Goal: Task Accomplishment & Management: Use online tool/utility

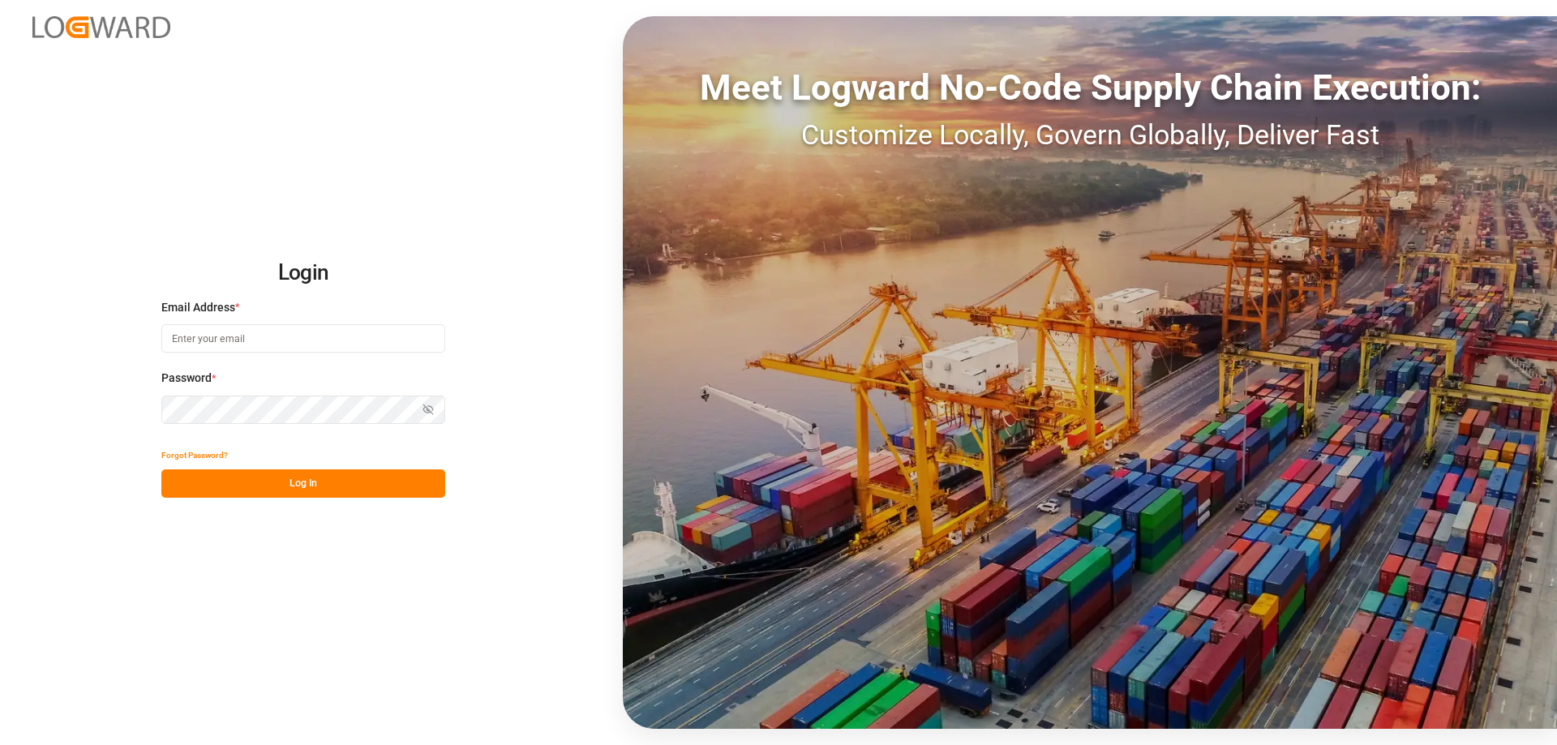
type input "[EMAIL_ADDRESS][DOMAIN_NAME]"
click at [321, 500] on div "Login Email Address * [EMAIL_ADDRESS][DOMAIN_NAME] Password * Show password For…" at bounding box center [778, 372] width 1557 height 745
click at [326, 478] on button "Log In" at bounding box center [303, 484] width 284 height 28
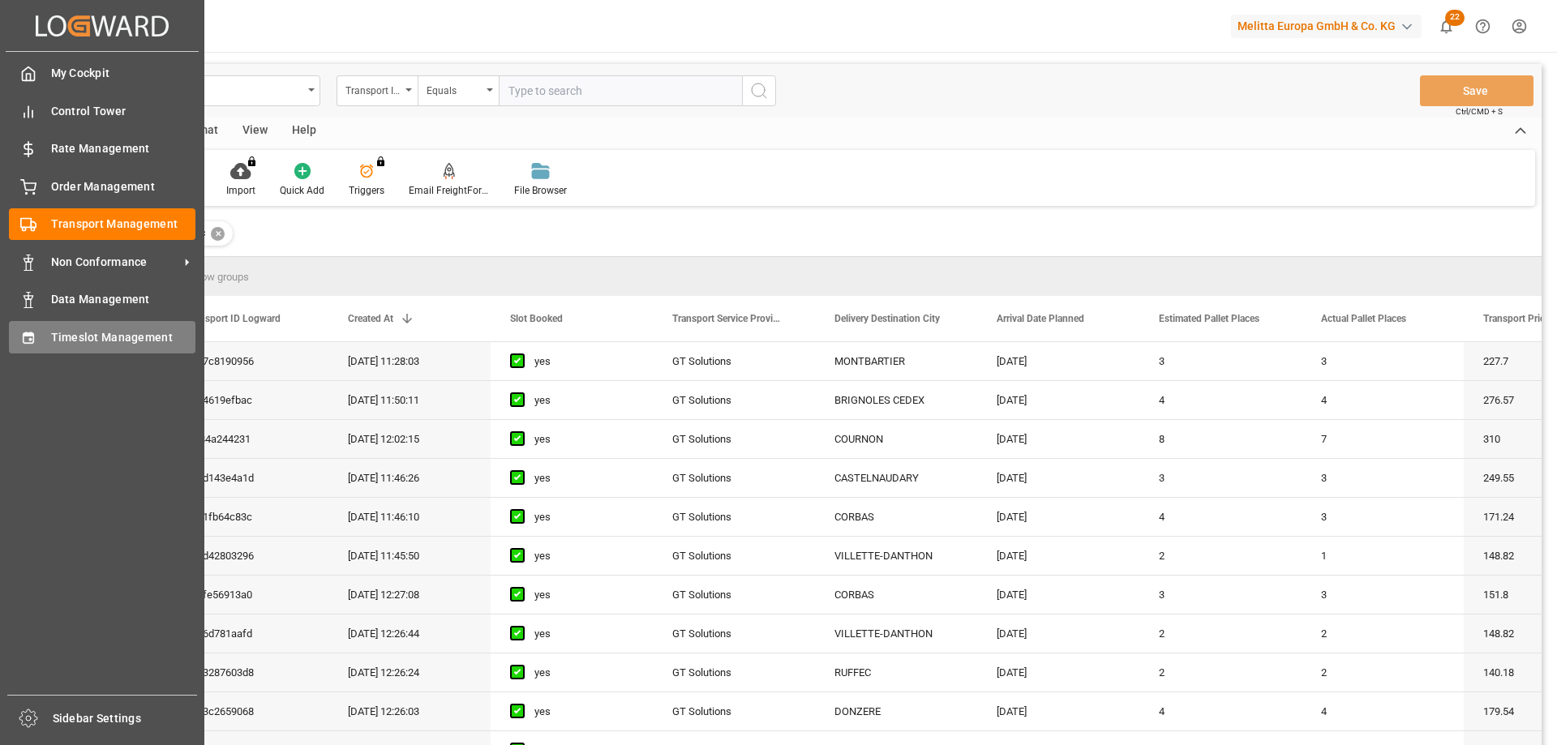
click at [24, 343] on icon at bounding box center [28, 337] width 11 height 11
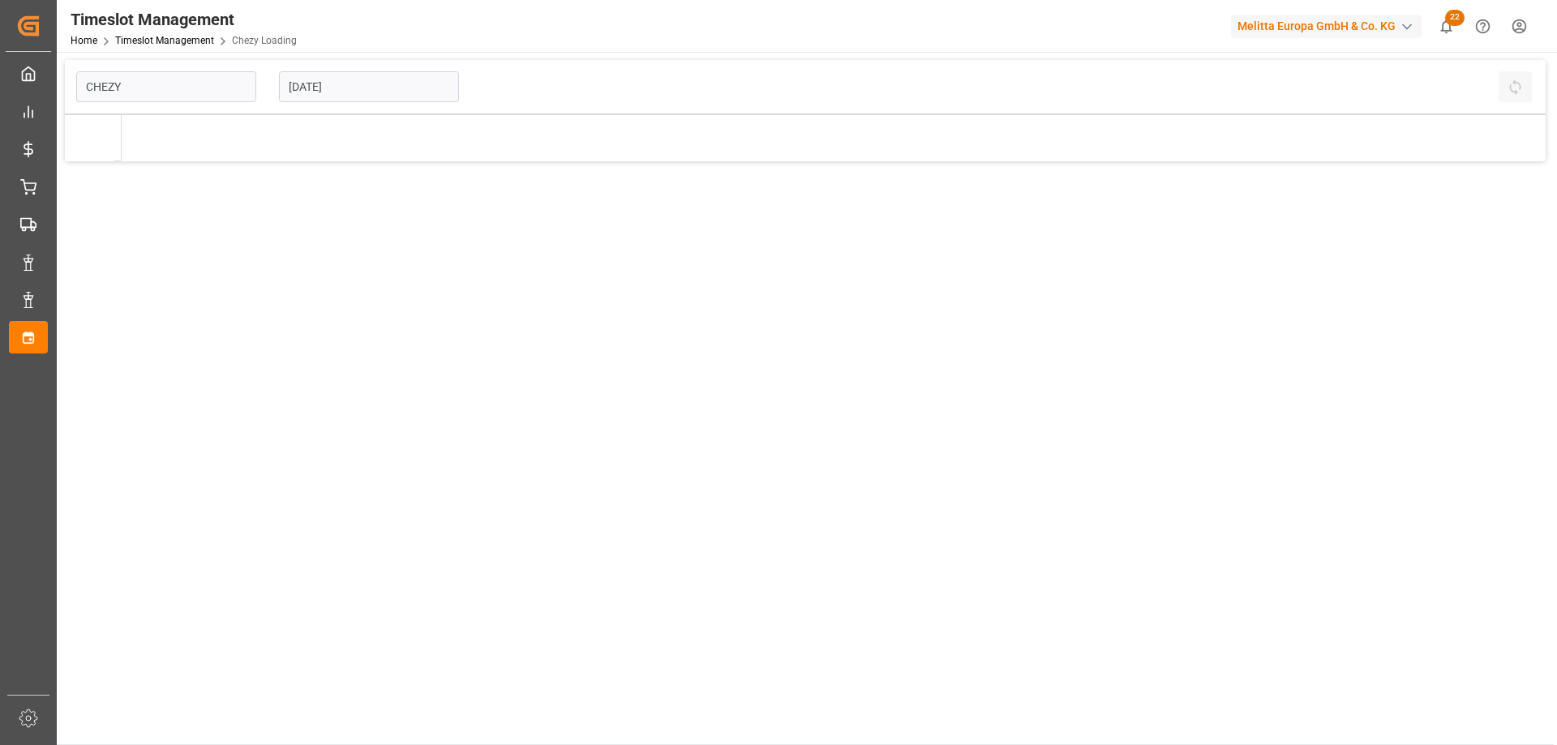
type input "Chezy Loading"
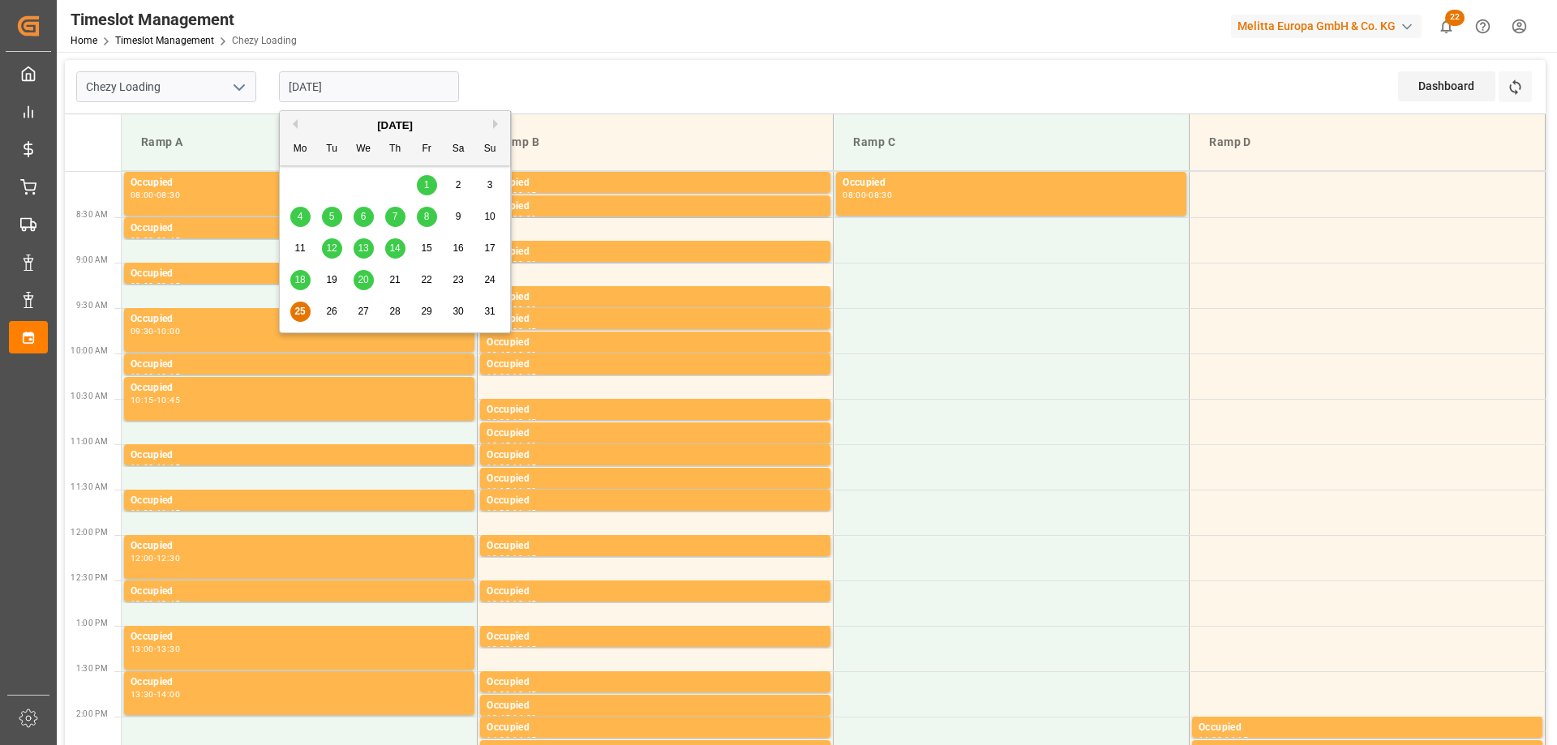
click at [338, 88] on input "[DATE]" at bounding box center [369, 86] width 180 height 31
click at [635, 85] on div "Chezy Loading [DATE] Dashboard View Dashboard Refresh Time Slots" at bounding box center [805, 87] width 1481 height 54
